Goal: Information Seeking & Learning: Learn about a topic

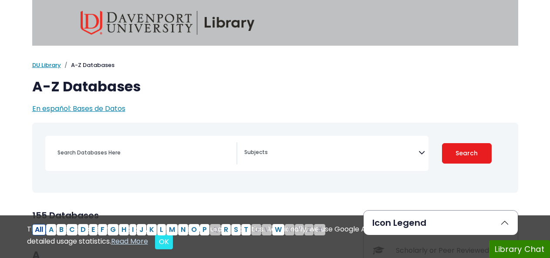
select select "Database Subject Filter"
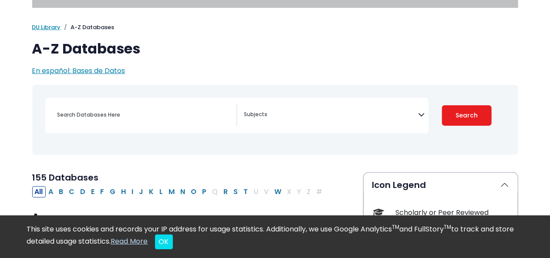
scroll to position [47, 0]
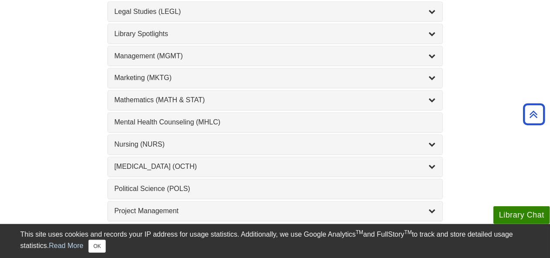
scroll to position [749, 0]
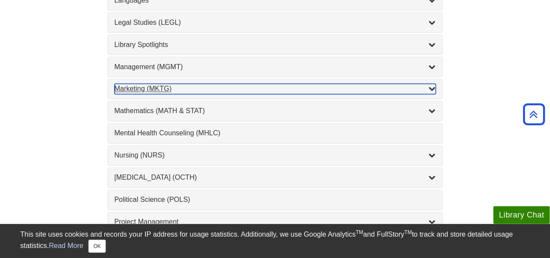
click at [186, 84] on div "Marketing (MKTG) , 4 guides" at bounding box center [274, 89] width 321 height 10
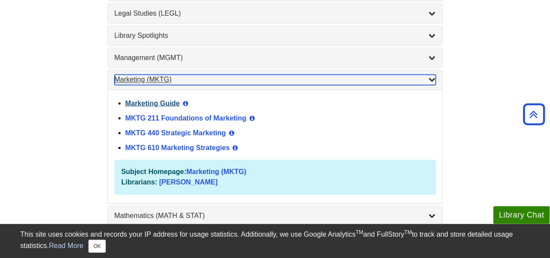
scroll to position [759, 0]
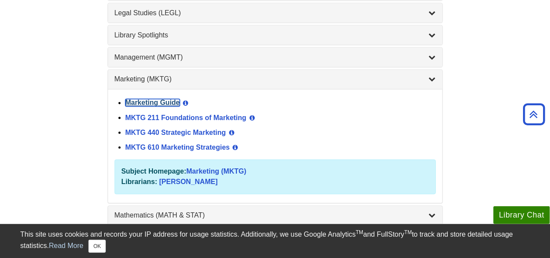
click at [168, 99] on link "Marketing Guide" at bounding box center [152, 102] width 54 height 7
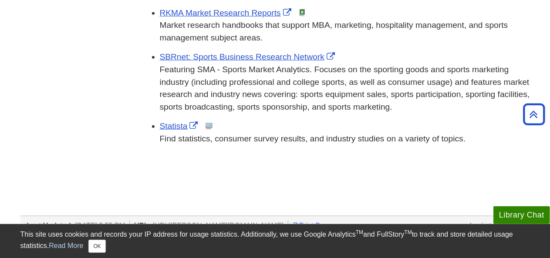
scroll to position [439, 0]
click at [170, 124] on link "Statista" at bounding box center [180, 125] width 40 height 9
